Goal: Task Accomplishment & Management: Manage account settings

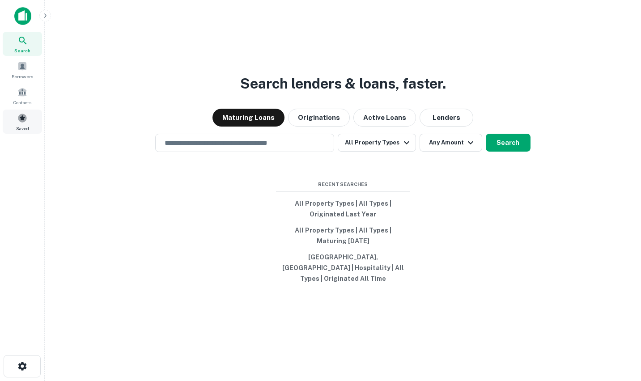
click at [21, 124] on div "Saved" at bounding box center [22, 122] width 39 height 24
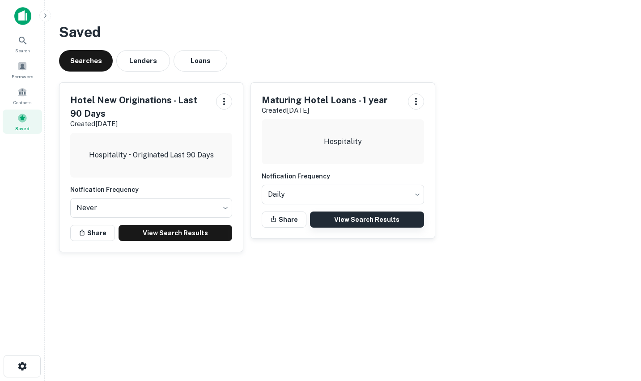
click at [373, 218] on link "View Search Results" at bounding box center [367, 219] width 114 height 16
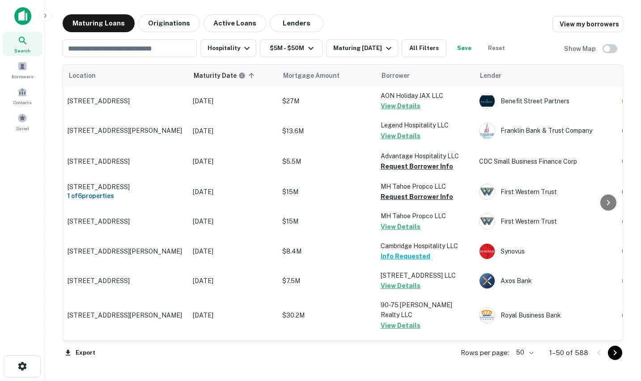
click at [532, 356] on body "Search Borrowers Contacts Saved Maturing Loans Originations Active Loans Lender…" at bounding box center [320, 190] width 641 height 381
click at [527, 359] on li "100" at bounding box center [525, 362] width 26 height 16
click at [616, 350] on icon "Go to next page" at bounding box center [614, 352] width 11 height 11
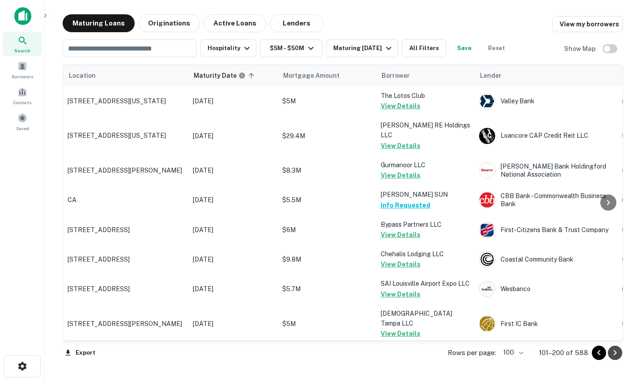
click at [615, 353] on icon "Go to next page" at bounding box center [614, 352] width 3 height 5
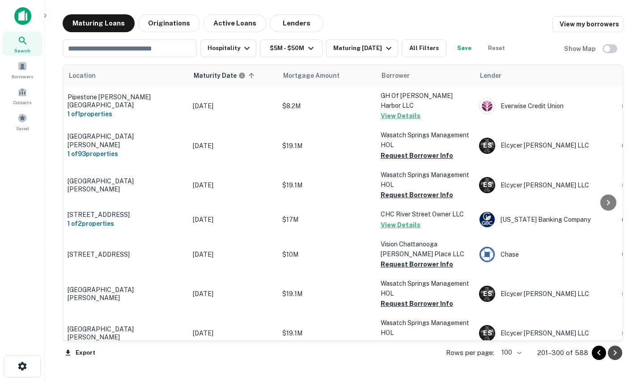
click at [615, 353] on icon "Go to next page" at bounding box center [614, 352] width 3 height 5
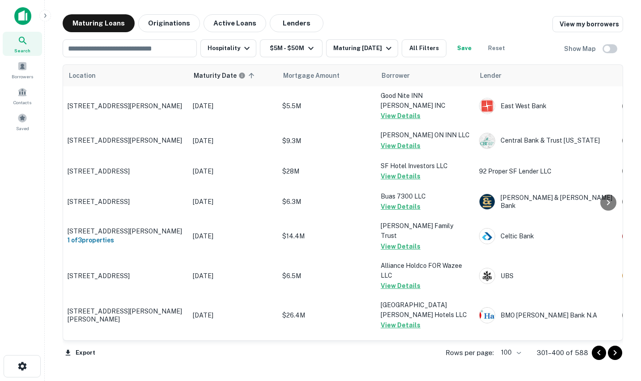
click at [617, 356] on icon "Go to next page" at bounding box center [614, 352] width 11 height 11
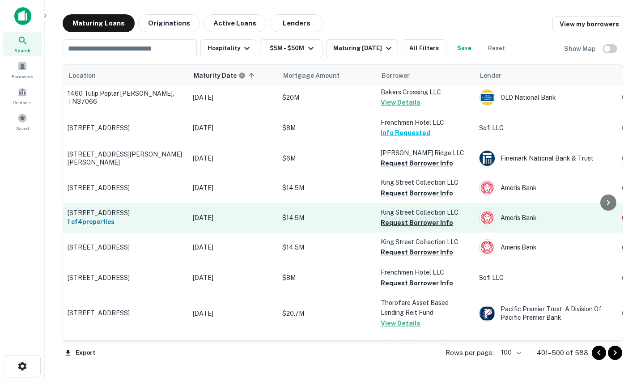
scroll to position [1372, 0]
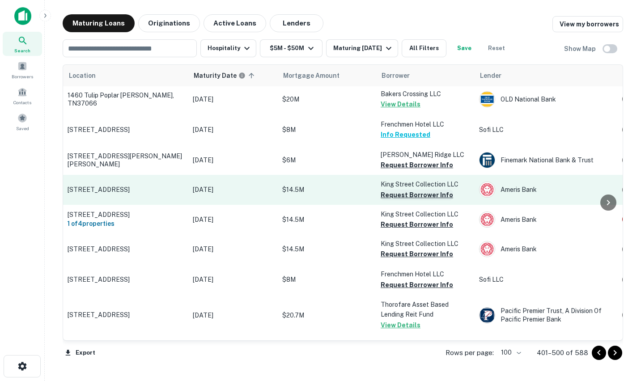
click at [397, 190] on button "Request Borrower Info" at bounding box center [416, 195] width 72 height 11
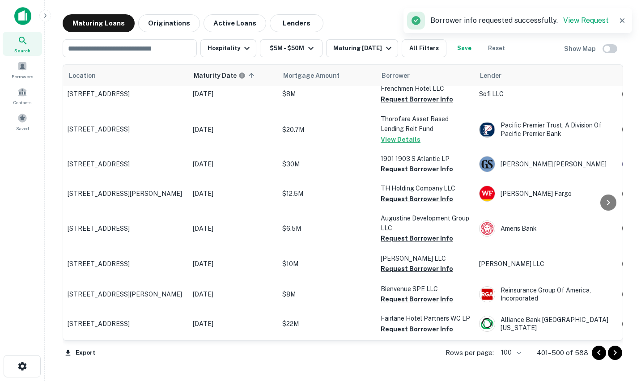
scroll to position [1608, 0]
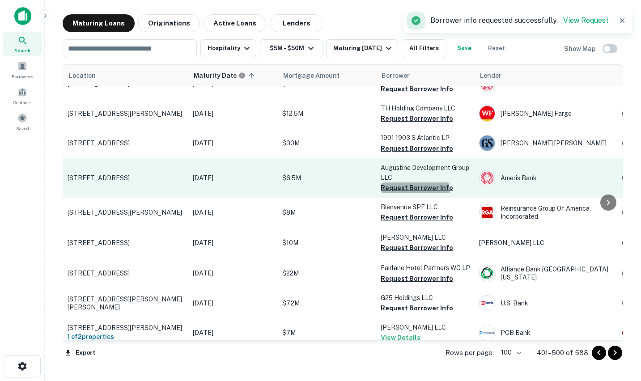
click at [413, 182] on button "Request Borrower Info" at bounding box center [416, 187] width 72 height 11
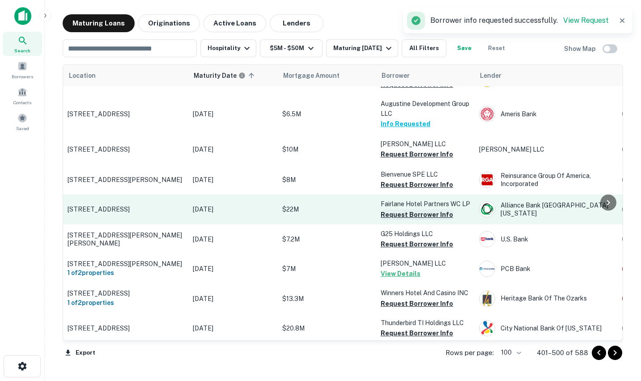
scroll to position [1647, 0]
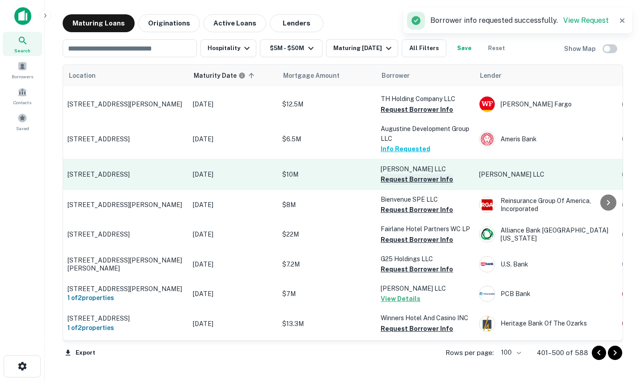
click at [412, 174] on button "Request Borrower Info" at bounding box center [416, 179] width 72 height 11
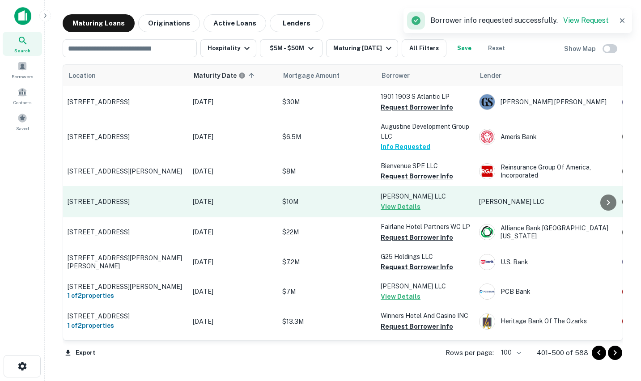
scroll to position [1649, 1]
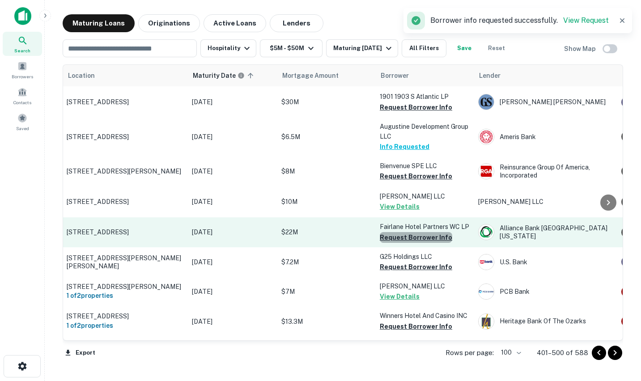
click at [421, 232] on button "Request Borrower Info" at bounding box center [416, 237] width 72 height 11
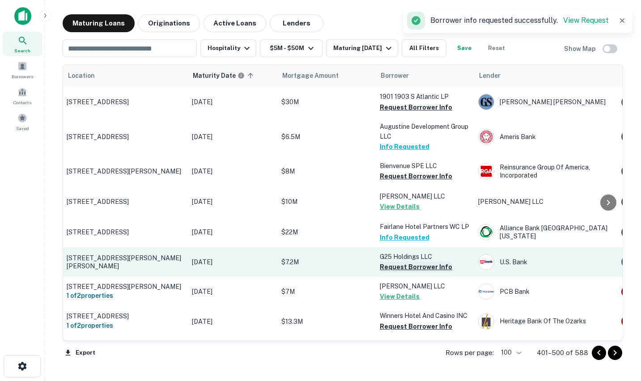
click at [421, 262] on button "Request Borrower Info" at bounding box center [416, 267] width 72 height 11
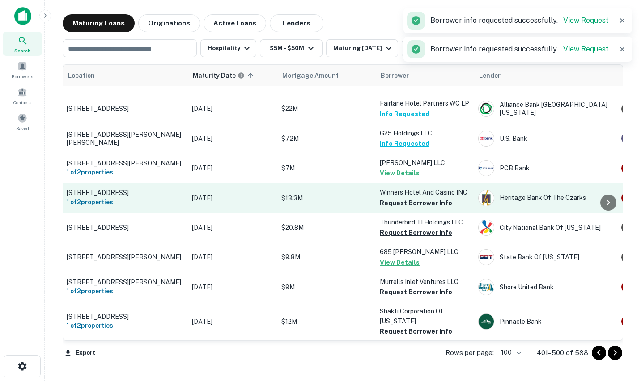
scroll to position [1809, 1]
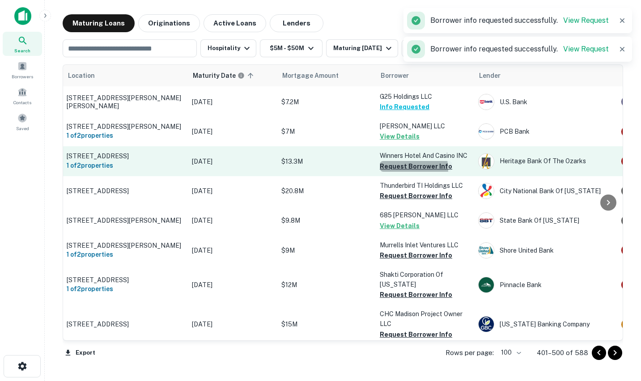
click at [409, 161] on button "Request Borrower Info" at bounding box center [416, 166] width 72 height 11
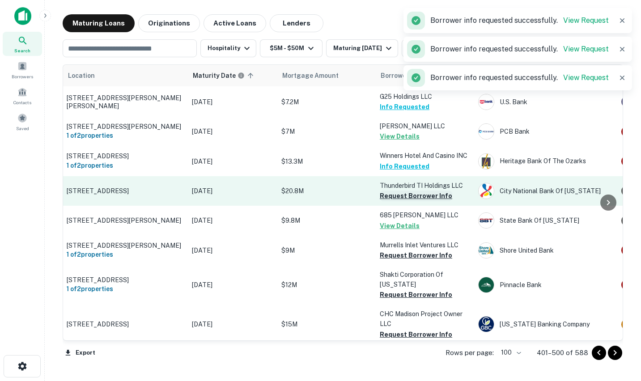
click at [413, 190] on button "Request Borrower Info" at bounding box center [416, 195] width 72 height 11
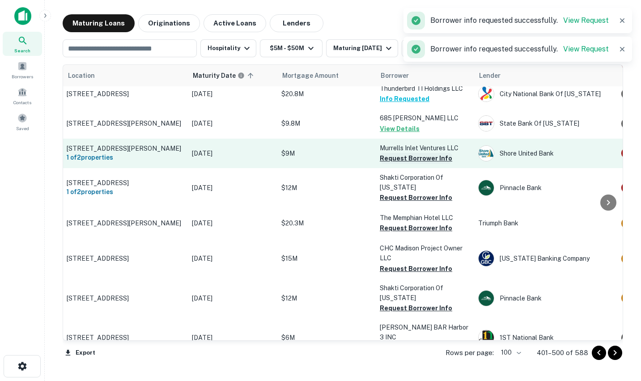
scroll to position [1906, 1]
click at [408, 153] on button "Request Borrower Info" at bounding box center [416, 158] width 72 height 11
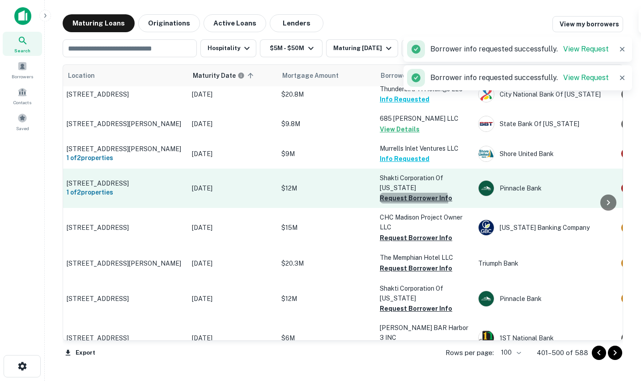
click at [413, 193] on button "Request Borrower Info" at bounding box center [416, 198] width 72 height 11
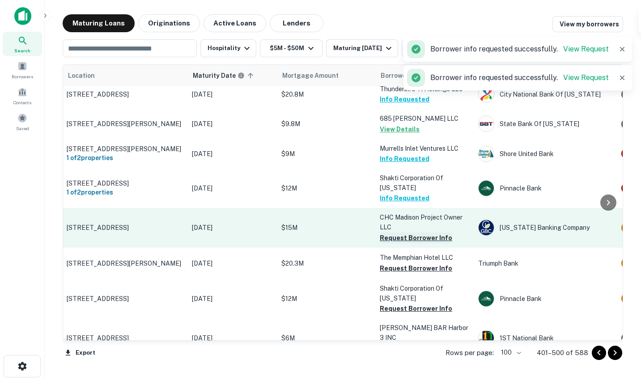
scroll to position [1906, 2]
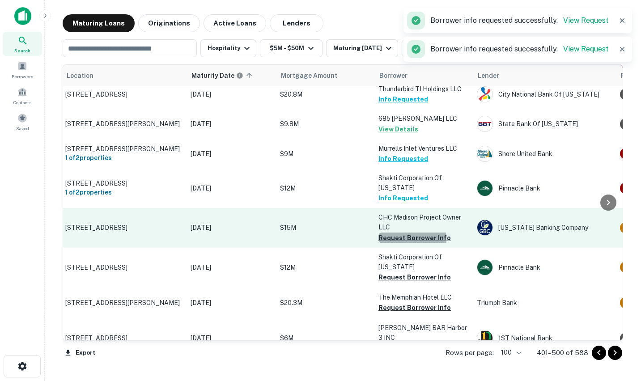
click at [411, 232] on button "Request Borrower Info" at bounding box center [414, 237] width 72 height 11
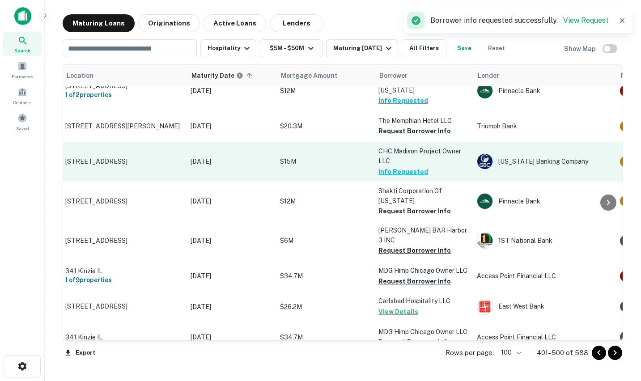
scroll to position [2020, 2]
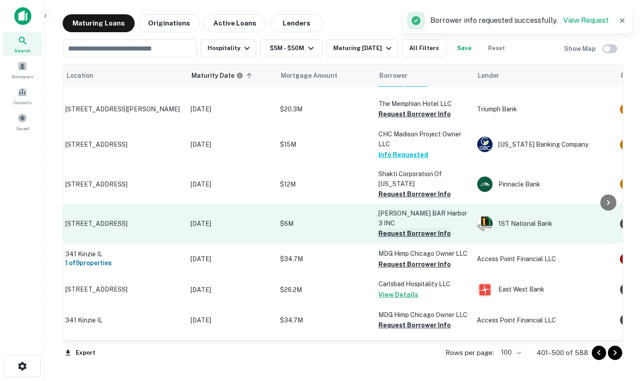
click at [399, 228] on button "Request Borrower Info" at bounding box center [414, 233] width 72 height 11
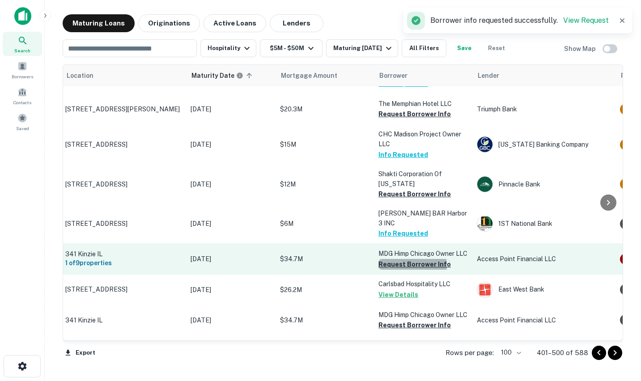
click at [409, 259] on button "Request Borrower Info" at bounding box center [414, 264] width 72 height 11
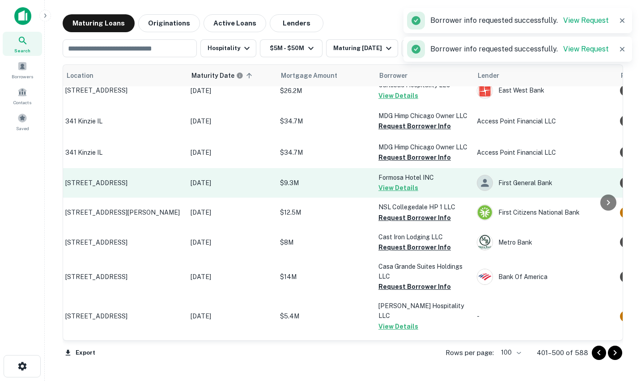
scroll to position [2219, 2]
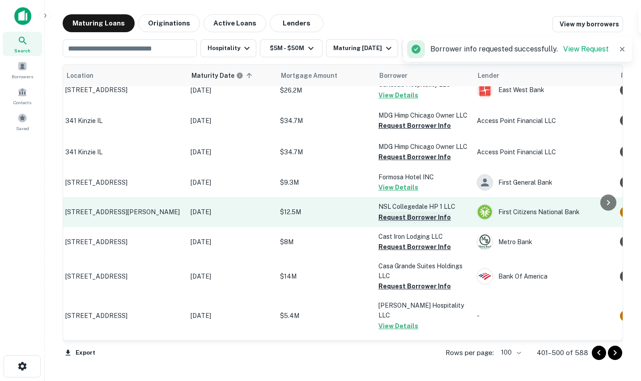
click at [405, 212] on button "Request Borrower Info" at bounding box center [414, 217] width 72 height 11
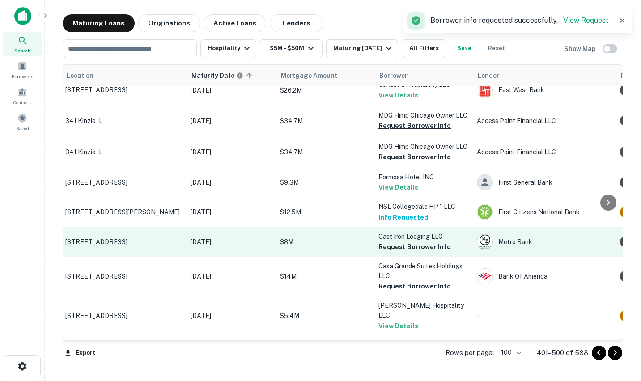
click at [406, 239] on td "Cast Iron Lodging LLC Request Borrower Info" at bounding box center [423, 242] width 98 height 30
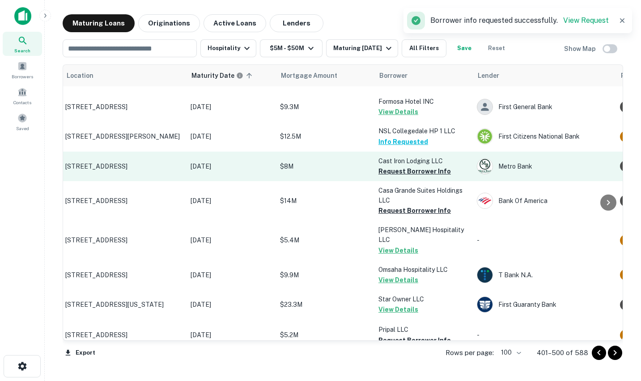
scroll to position [2295, 2]
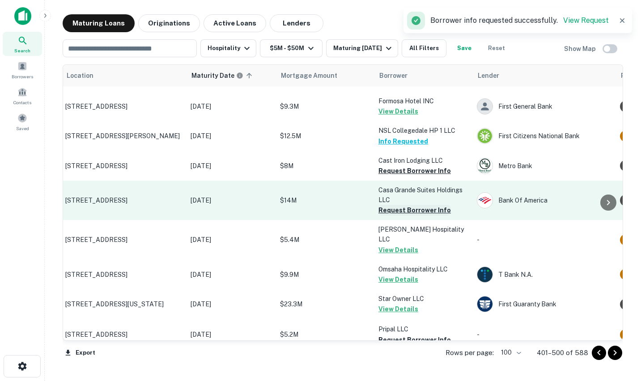
click at [407, 205] on button "Request Borrower Info" at bounding box center [414, 210] width 72 height 11
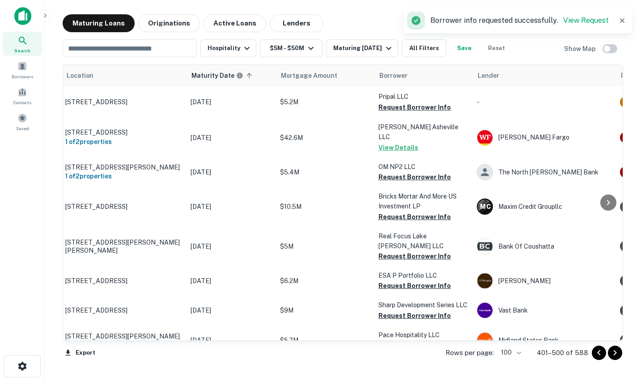
scroll to position [2529, 2]
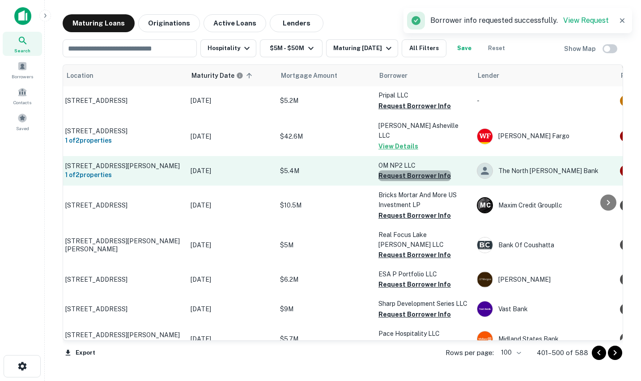
click at [414, 170] on button "Request Borrower Info" at bounding box center [414, 175] width 72 height 11
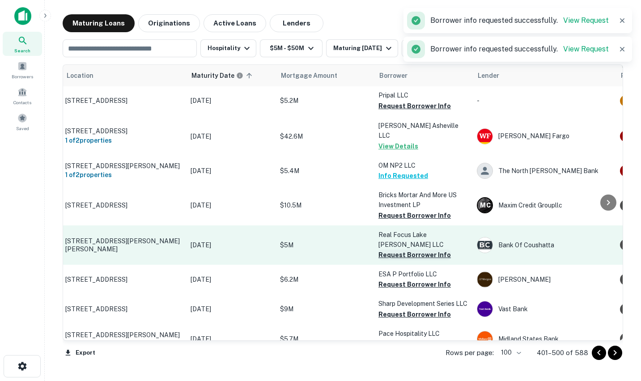
click at [403, 249] on button "Request Borrower Info" at bounding box center [414, 254] width 72 height 11
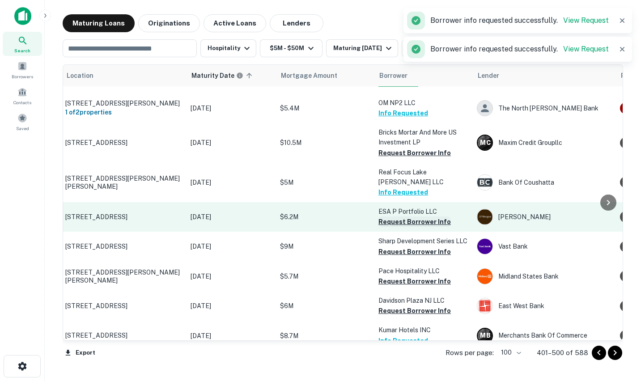
click at [416, 216] on button "Request Borrower Info" at bounding box center [414, 221] width 72 height 11
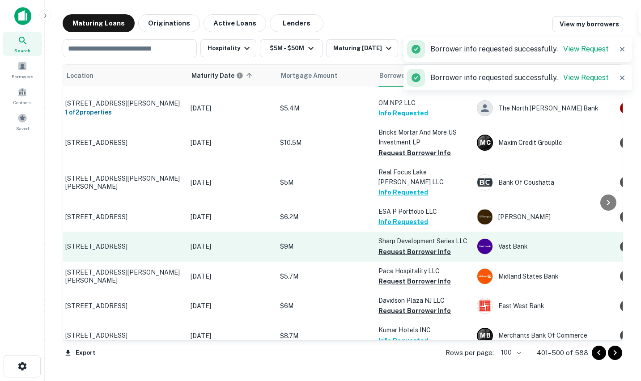
click at [416, 232] on td "Sharp Development Series LLC Request Borrower Info" at bounding box center [423, 247] width 98 height 30
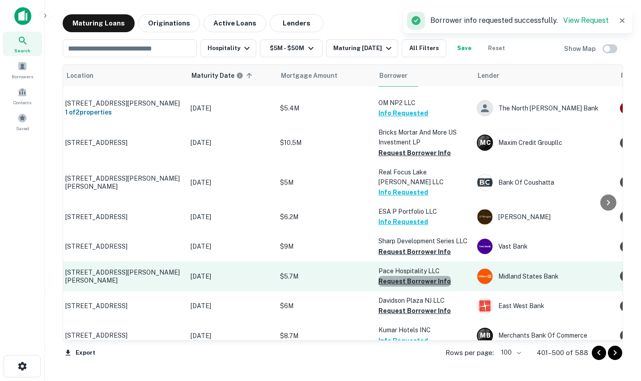
click at [421, 276] on button "Request Borrower Info" at bounding box center [414, 281] width 72 height 11
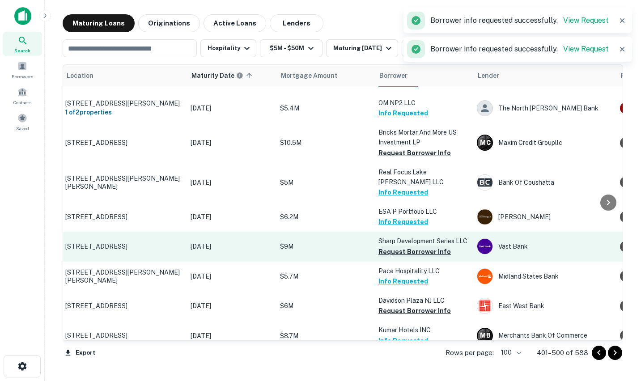
click at [415, 246] on button "Request Borrower Info" at bounding box center [414, 251] width 72 height 11
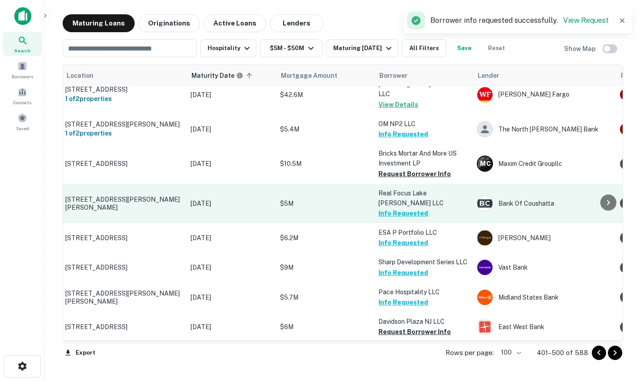
scroll to position [2572, 2]
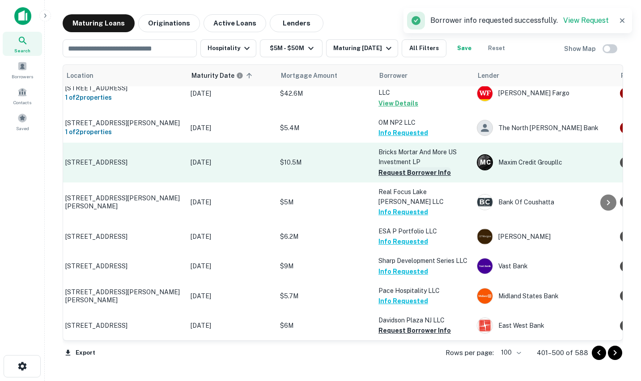
click at [407, 167] on button "Request Borrower Info" at bounding box center [414, 172] width 72 height 11
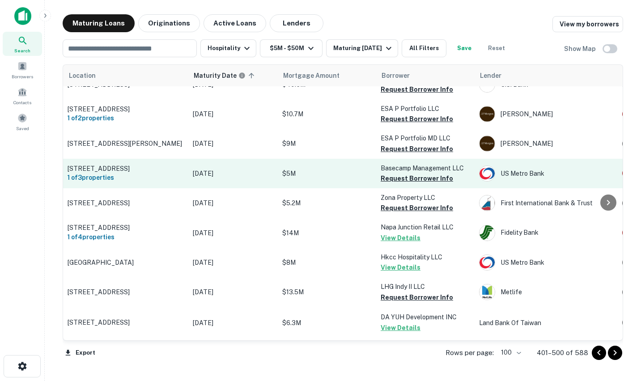
scroll to position [2934, 0]
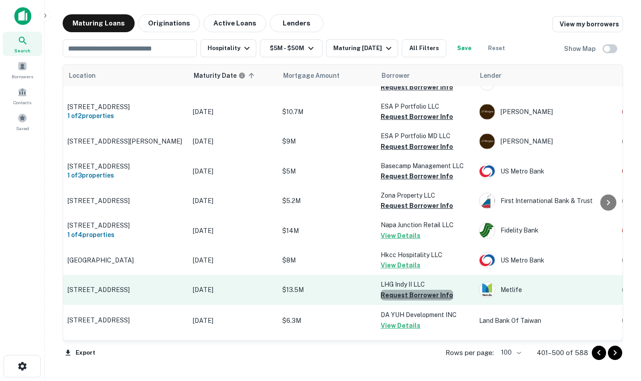
click at [419, 290] on button "Request Borrower Info" at bounding box center [416, 295] width 72 height 11
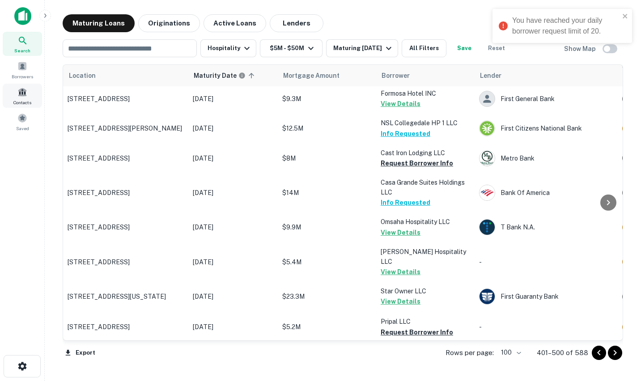
scroll to position [2103, 0]
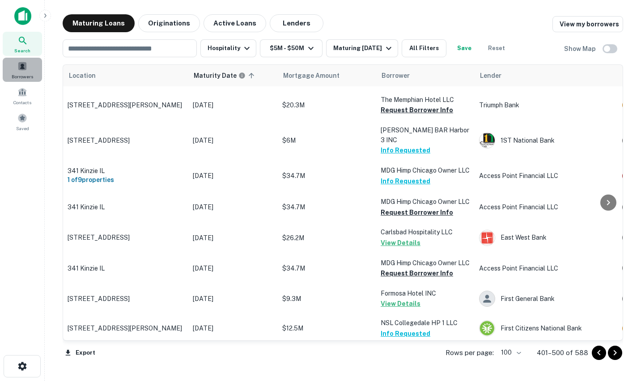
click at [19, 72] on div "Borrowers" at bounding box center [22, 70] width 39 height 24
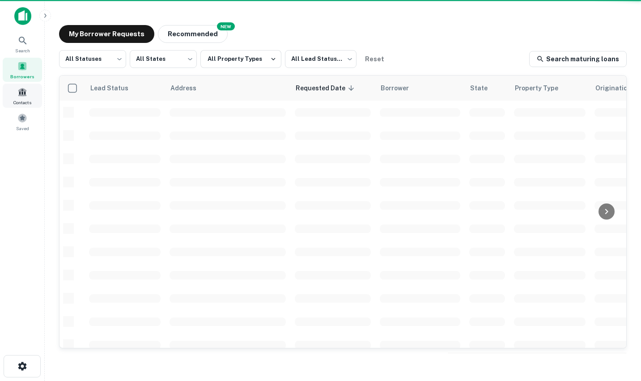
scroll to position [17, 0]
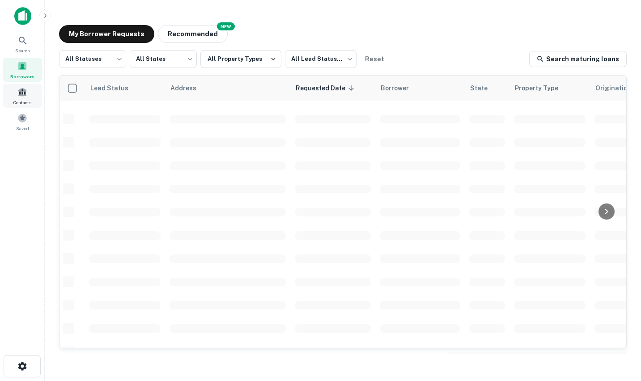
click at [29, 100] on span "Contacts" at bounding box center [22, 102] width 18 height 7
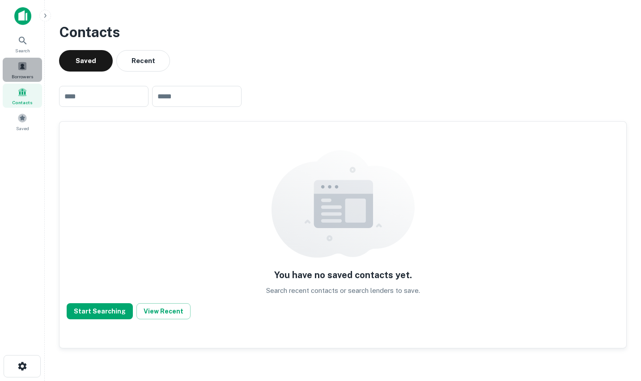
click at [28, 79] on span "Borrowers" at bounding box center [22, 76] width 21 height 7
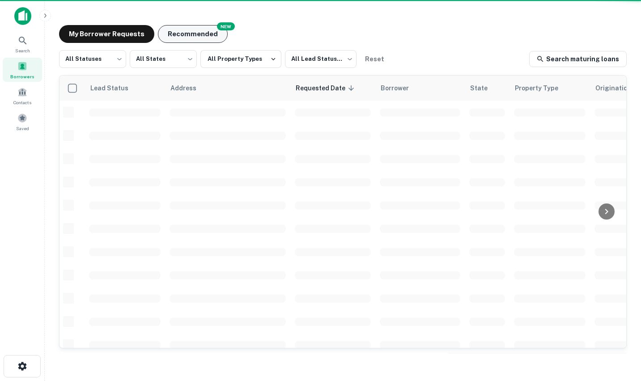
scroll to position [17, 0]
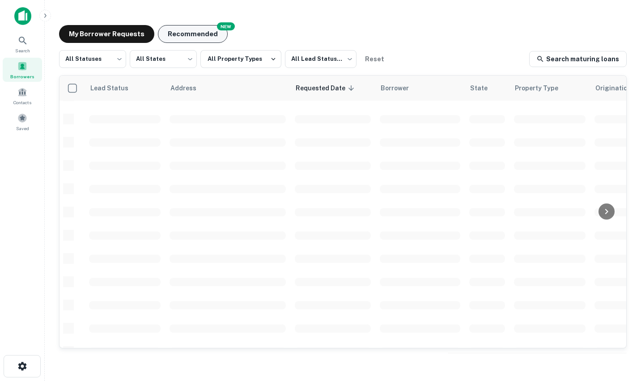
click at [185, 38] on button "Recommended" at bounding box center [193, 34] width 70 height 18
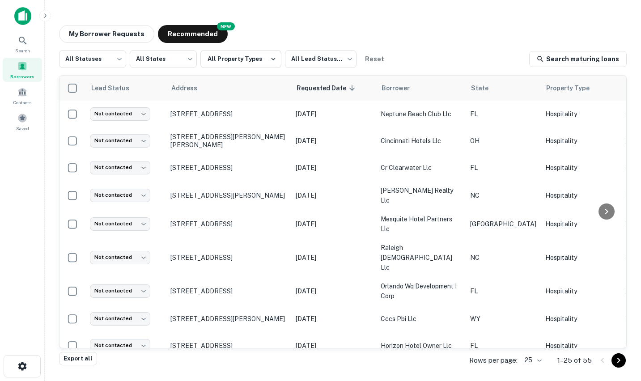
scroll to position [463, 0]
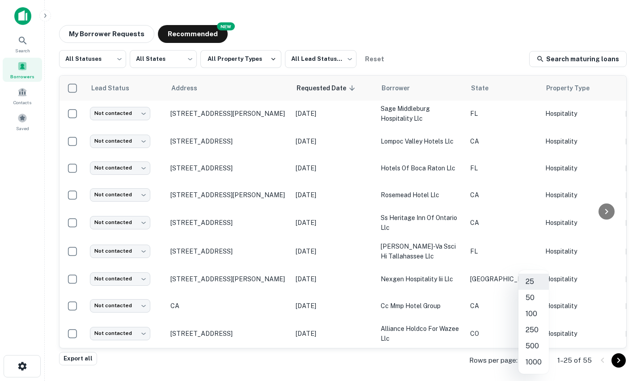
click at [537, 362] on body "Search Borrowers Contacts Saved My Borrower Requests NEW Recommended All Status…" at bounding box center [320, 190] width 641 height 381
click at [538, 320] on li "100" at bounding box center [533, 314] width 30 height 16
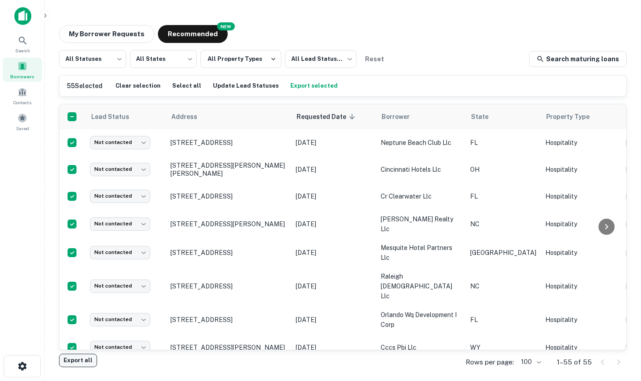
click at [82, 359] on button "Export all" at bounding box center [78, 360] width 38 height 13
click at [220, 91] on button "Update Lead Statuses" at bounding box center [246, 85] width 70 height 13
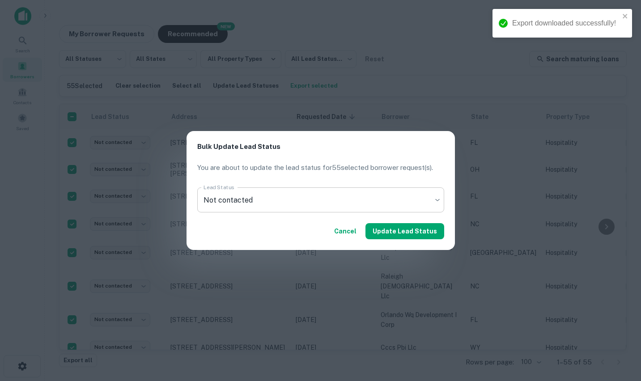
click at [261, 204] on body "Export downloaded successfully! Search Borrowers Contacts Saved My Borrower Req…" at bounding box center [320, 190] width 641 height 381
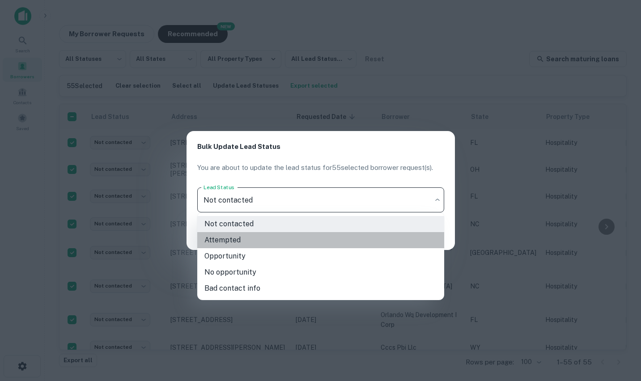
click at [236, 242] on li "Attempted" at bounding box center [320, 240] width 247 height 16
type input "*********"
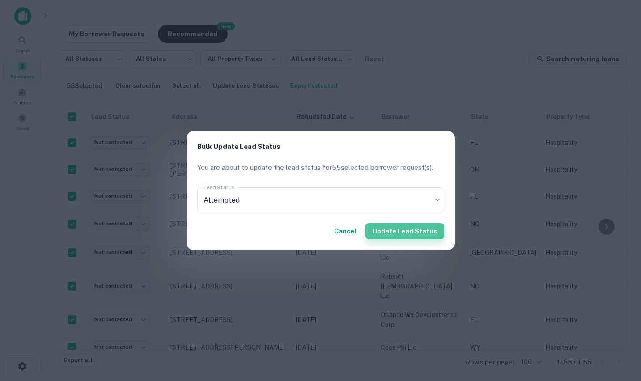
click at [431, 231] on button "Update Lead Status" at bounding box center [404, 231] width 79 height 16
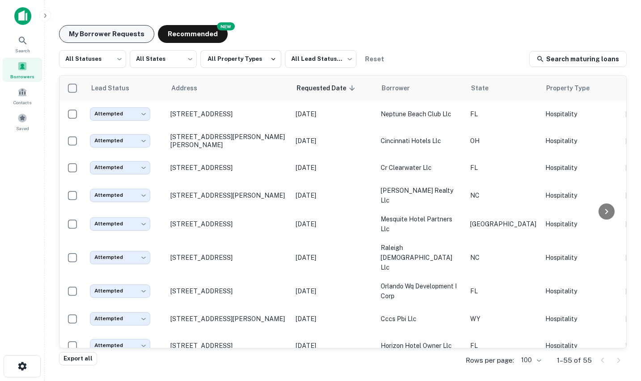
click at [145, 41] on button "My Borrower Requests" at bounding box center [106, 34] width 95 height 18
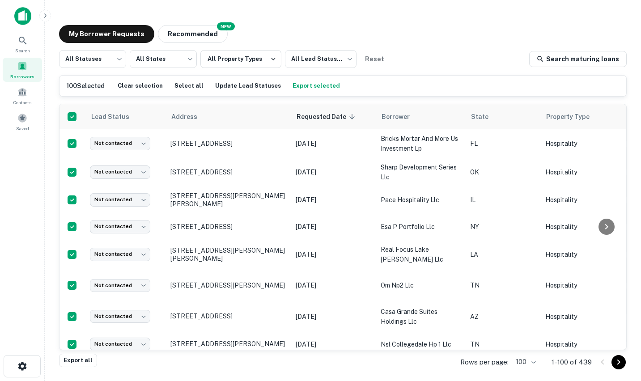
click at [80, 90] on h6 "100 Selected" at bounding box center [86, 86] width 38 height 10
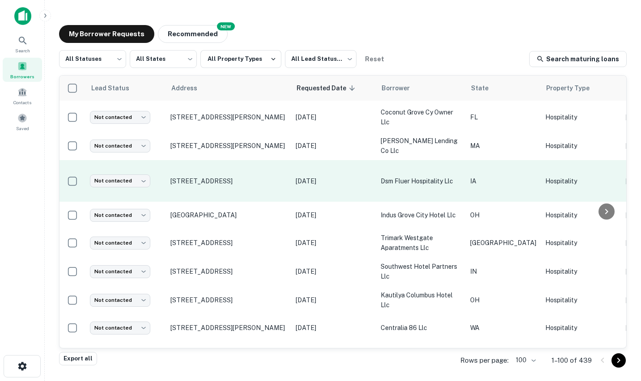
scroll to position [1397, 0]
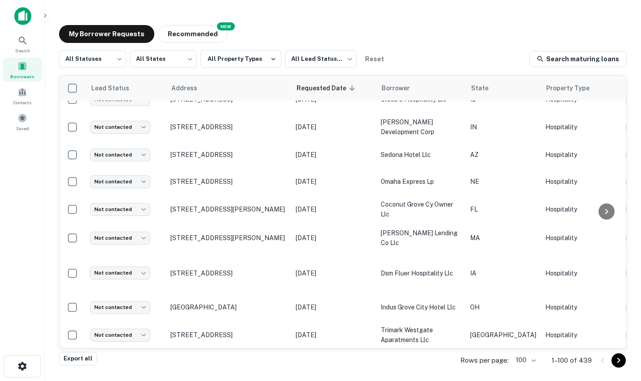
click at [530, 359] on body "Search Borrowers Contacts Saved My Borrower Requests NEW Recommended All Status…" at bounding box center [320, 190] width 641 height 381
click at [526, 347] on li "500" at bounding box center [526, 346] width 30 height 16
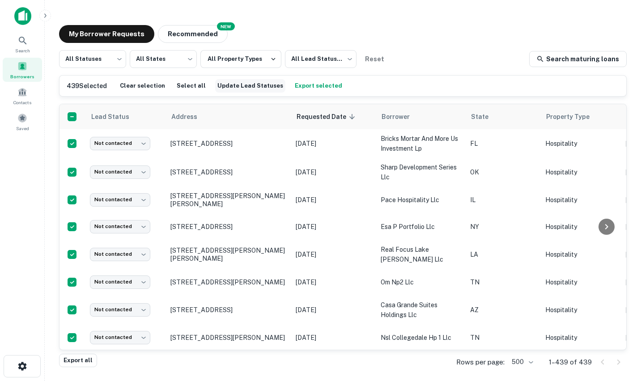
click at [245, 89] on button "Update Lead Statuses" at bounding box center [250, 85] width 70 height 13
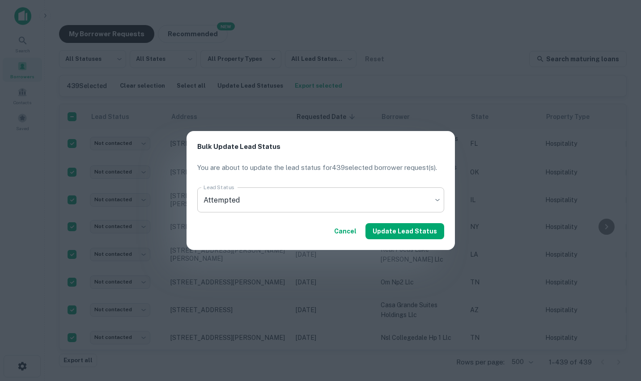
click at [283, 207] on body "Search Borrowers Contacts Saved My Borrower Requests NEW Recommended All Status…" at bounding box center [320, 190] width 641 height 381
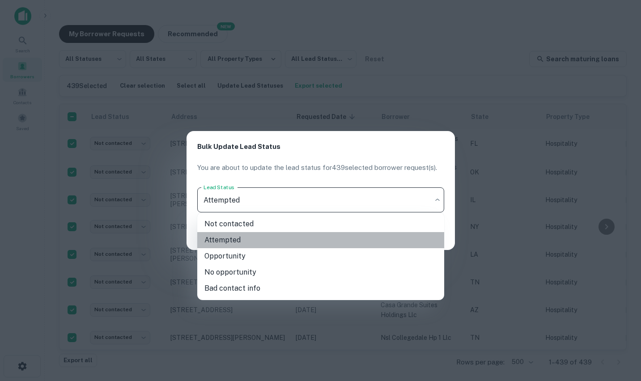
click at [271, 237] on li "Attempted" at bounding box center [320, 240] width 247 height 16
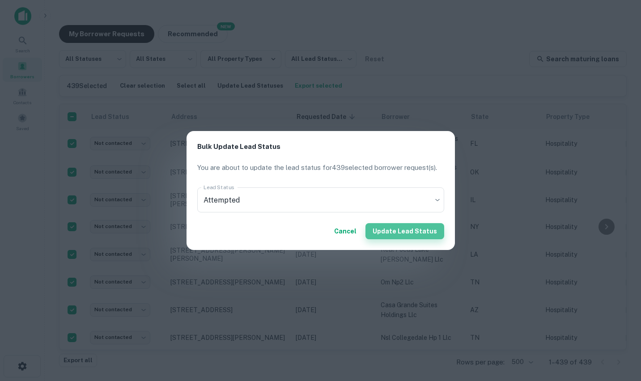
click at [429, 233] on button "Update Lead Status" at bounding box center [404, 231] width 79 height 16
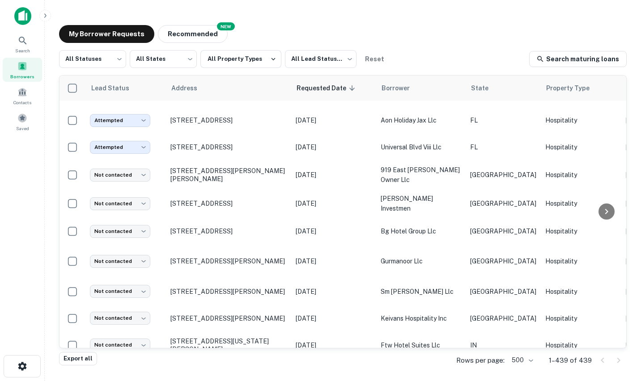
scroll to position [12442, 0]
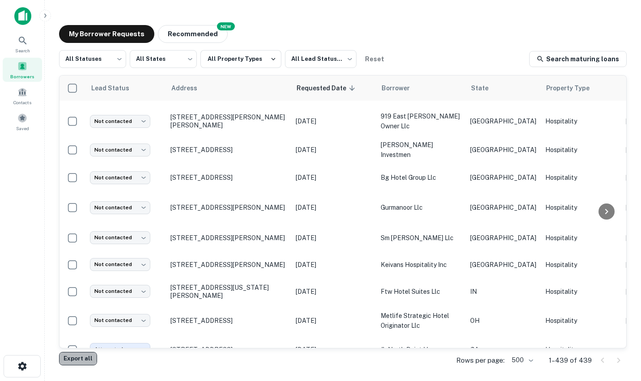
click at [72, 355] on button "Export all" at bounding box center [78, 358] width 38 height 13
